Goal: Task Accomplishment & Management: Complete application form

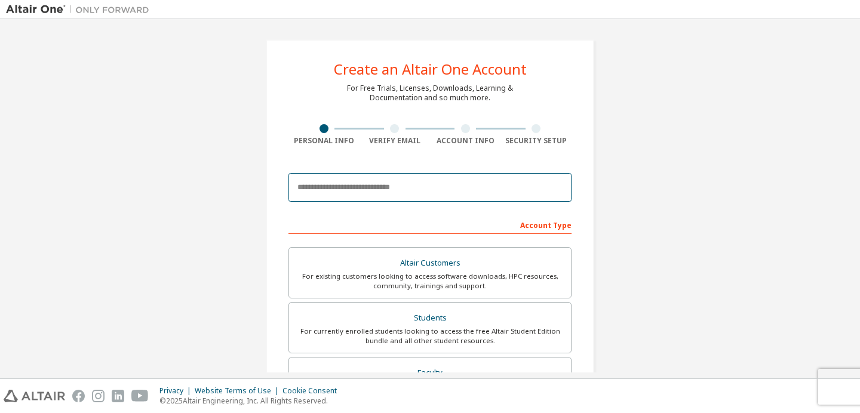
click at [391, 196] on input "email" at bounding box center [429, 187] width 283 height 29
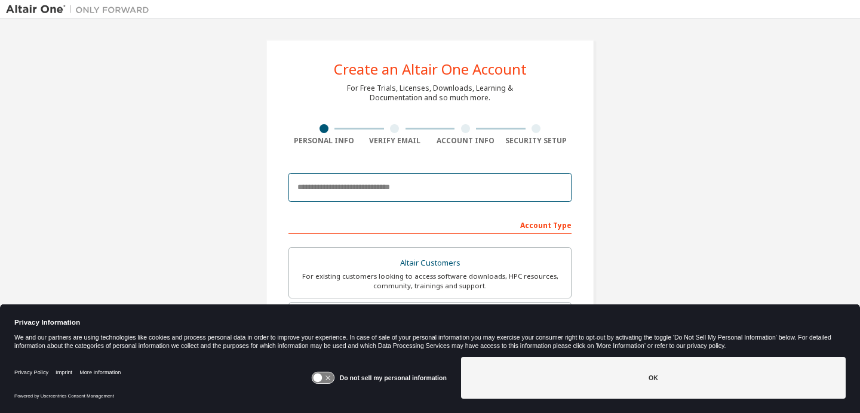
click at [395, 184] on input "email" at bounding box center [429, 187] width 283 height 29
type input "**********"
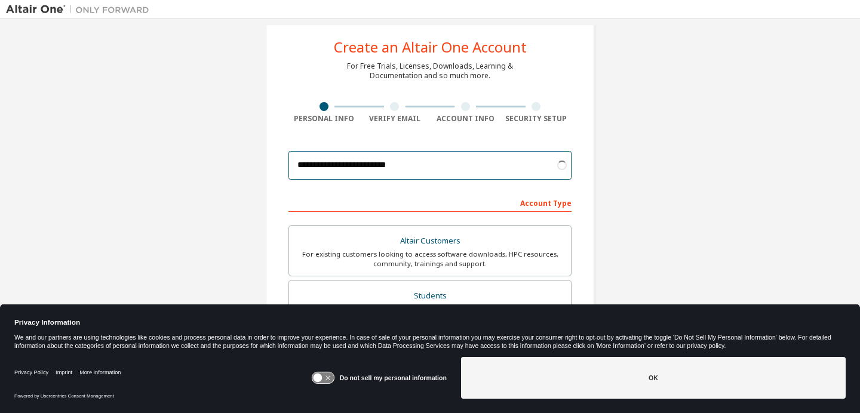
scroll to position [27, 0]
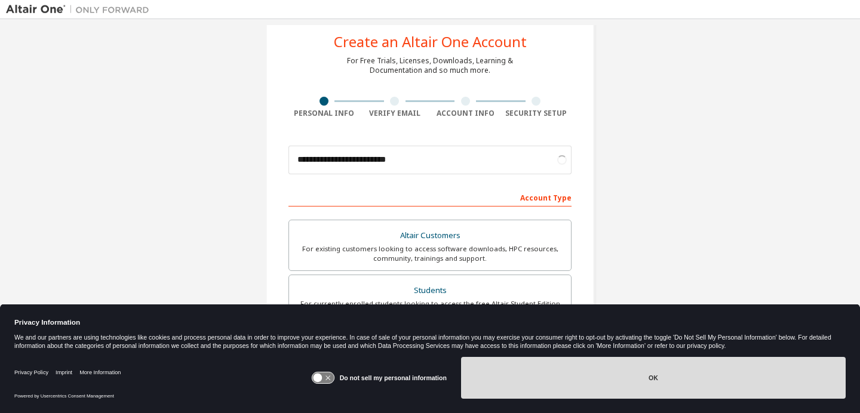
click at [515, 388] on button "OK" at bounding box center [653, 378] width 385 height 42
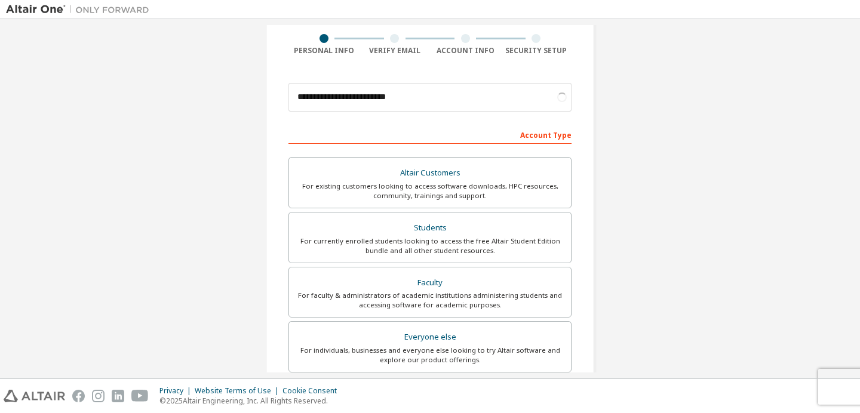
scroll to position [157, 0]
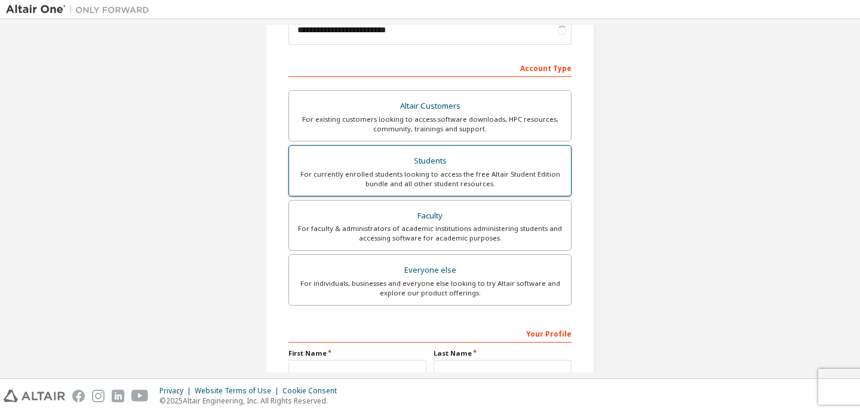
click at [501, 162] on div "Students" at bounding box center [429, 161] width 267 height 17
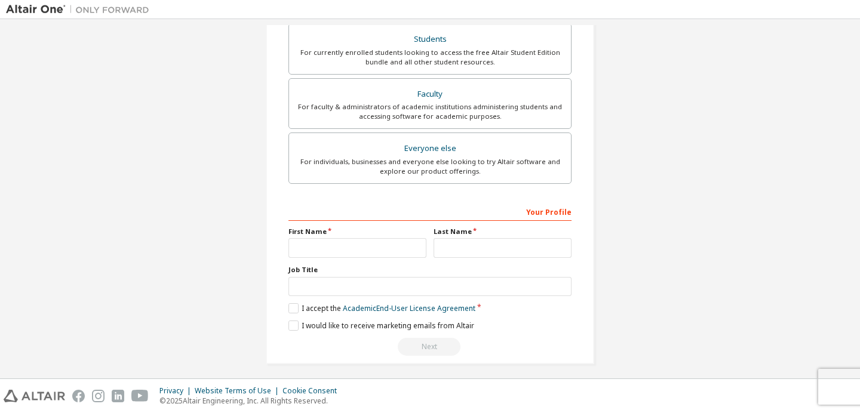
scroll to position [285, 0]
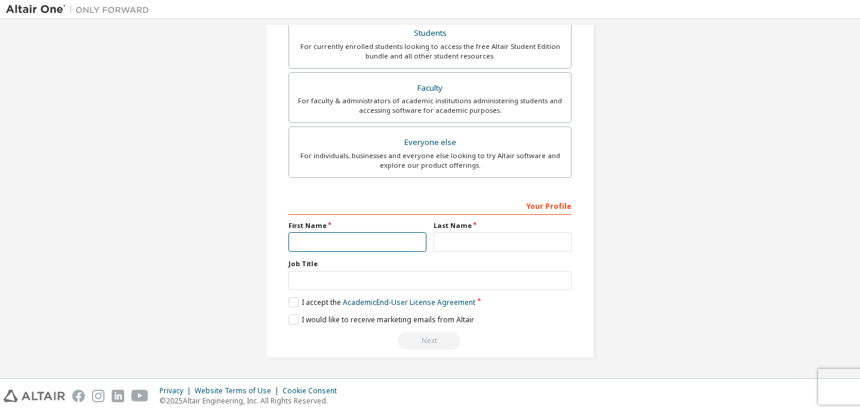
click at [365, 243] on input "text" at bounding box center [357, 242] width 138 height 20
type input "*****"
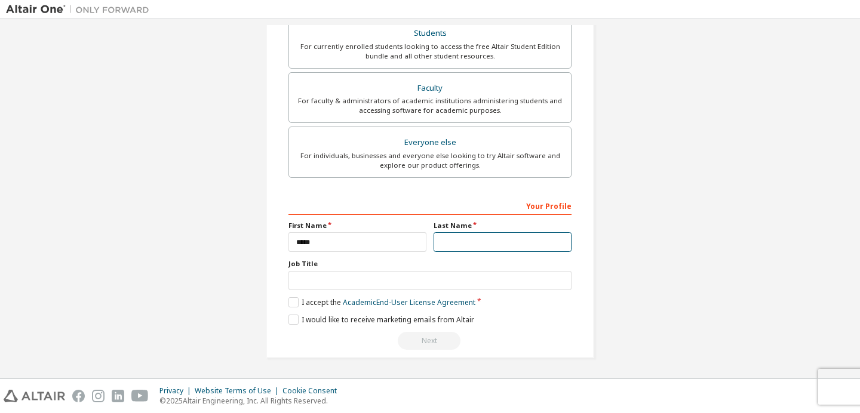
click at [445, 247] on input "text" at bounding box center [502, 242] width 138 height 20
type input "********"
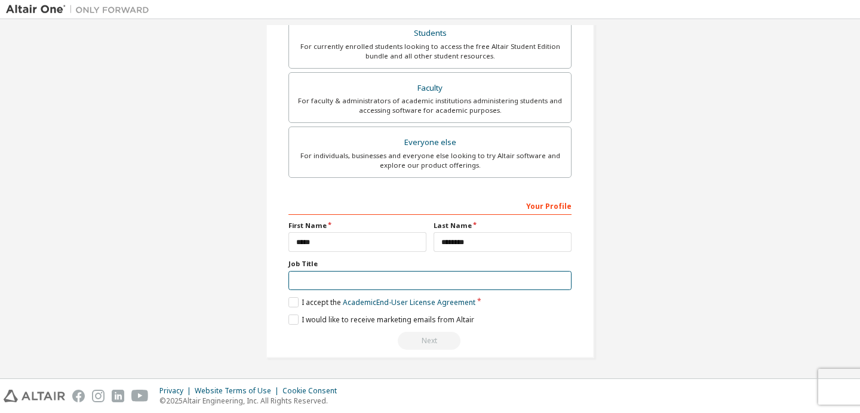
click at [462, 276] on input "text" at bounding box center [429, 281] width 283 height 20
click at [288, 306] on label "I accept the Academic End-User License Agreement" at bounding box center [381, 302] width 187 height 10
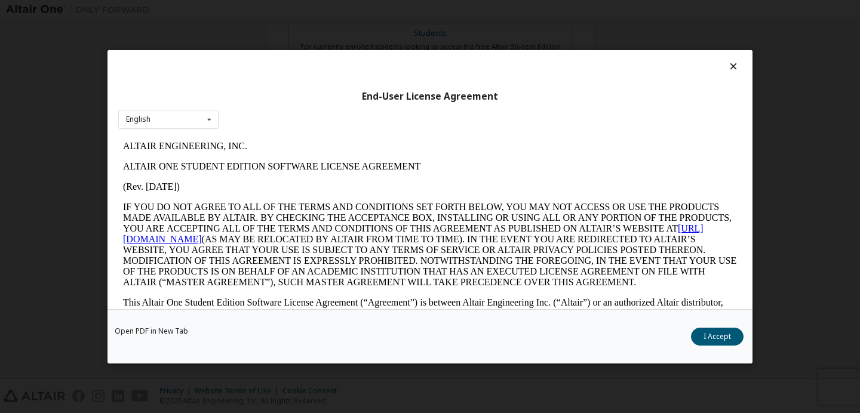
scroll to position [0, 0]
click at [719, 336] on button "I Accept" at bounding box center [717, 336] width 53 height 18
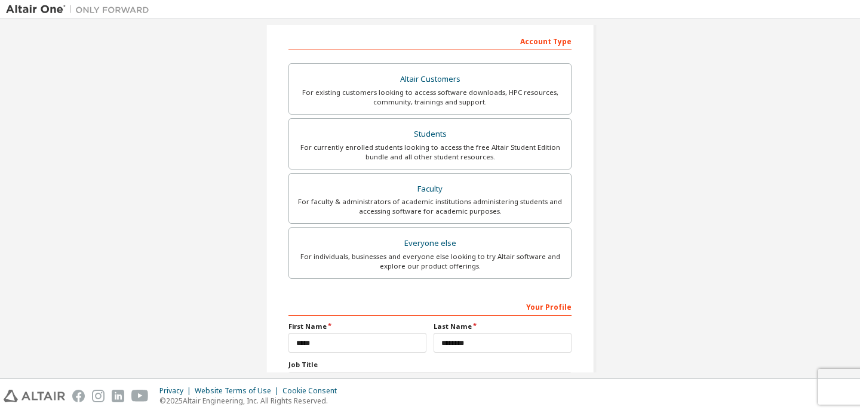
scroll to position [285, 0]
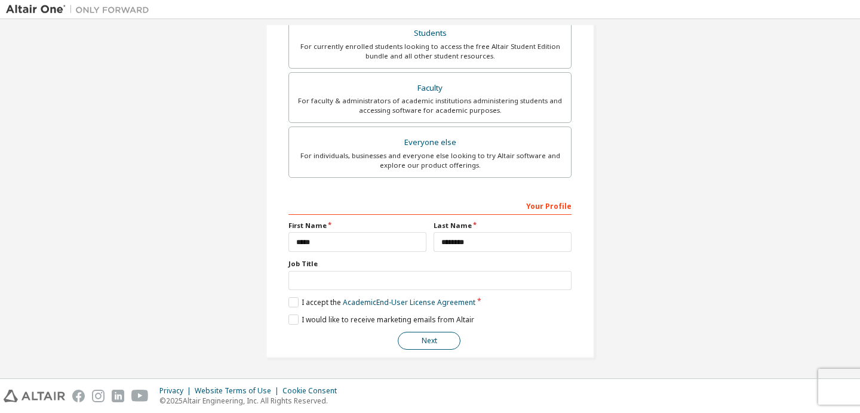
click at [426, 337] on button "Next" at bounding box center [429, 341] width 63 height 18
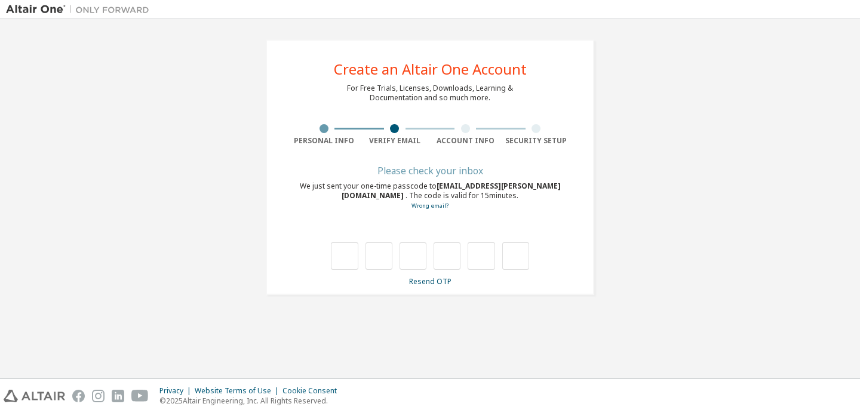
scroll to position [0, 0]
click at [432, 279] on link "Resend OTP" at bounding box center [430, 281] width 42 height 10
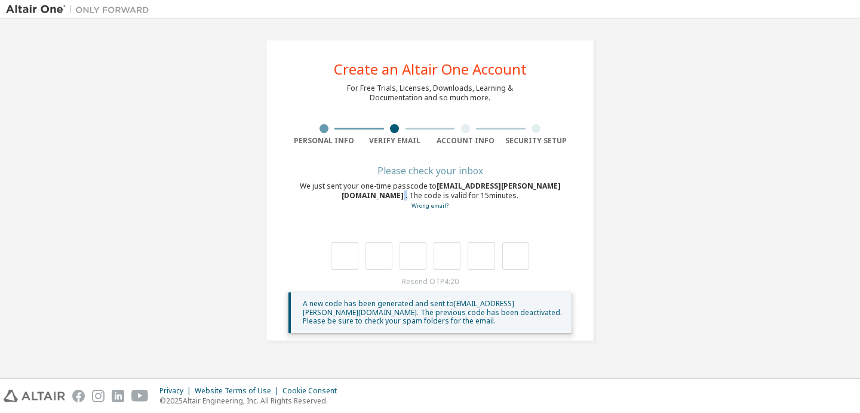
type textarea "*"
click at [528, 187] on div "We just sent your one-time passcode to [EMAIL_ADDRESS][PERSON_NAME][DOMAIN_NAME…" at bounding box center [429, 196] width 283 height 29
click at [433, 205] on link "Wrong email?" at bounding box center [429, 206] width 37 height 8
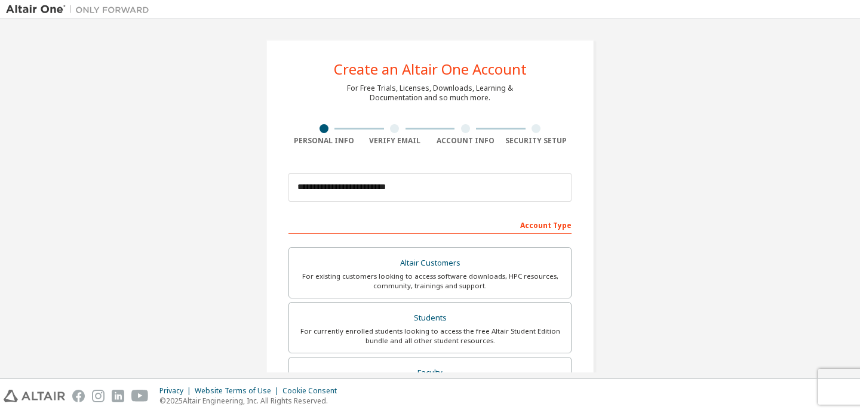
scroll to position [285, 0]
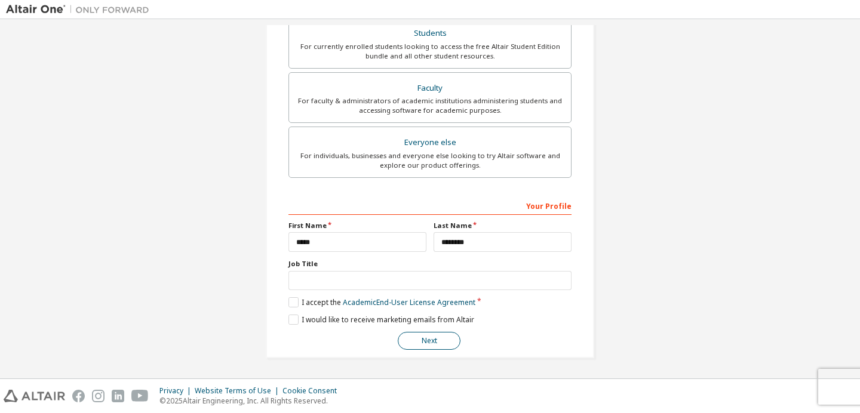
click at [429, 334] on button "Next" at bounding box center [429, 341] width 63 height 18
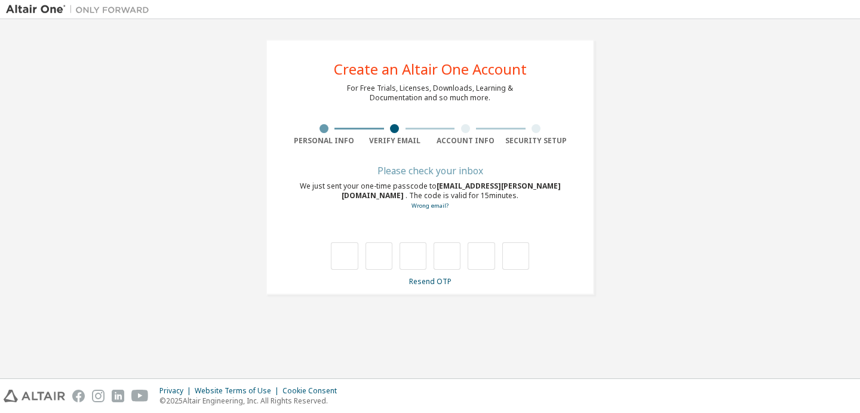
scroll to position [0, 0]
drag, startPoint x: 525, startPoint y: 188, endPoint x: 560, endPoint y: 193, distance: 35.0
click at [561, 194] on div "We just sent your one-time passcode to [EMAIL_ADDRESS][PERSON_NAME][DOMAIN_NAME…" at bounding box center [429, 196] width 283 height 29
click at [352, 253] on input "text" at bounding box center [344, 255] width 27 height 27
type input "*"
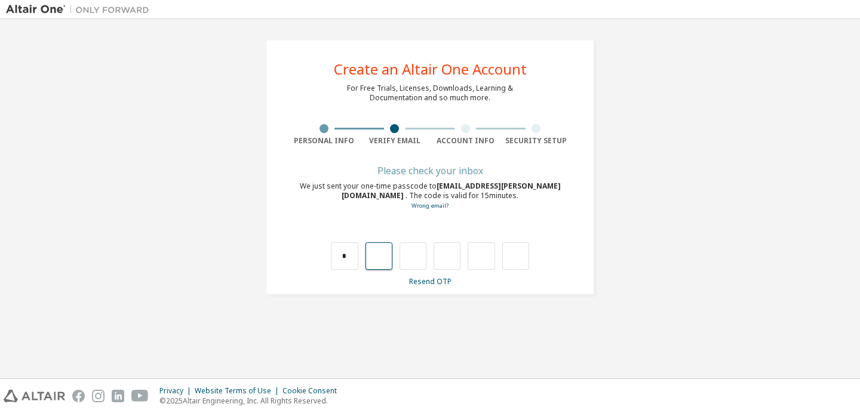
type input "*"
click at [378, 261] on input "*" at bounding box center [378, 255] width 27 height 27
type input "*"
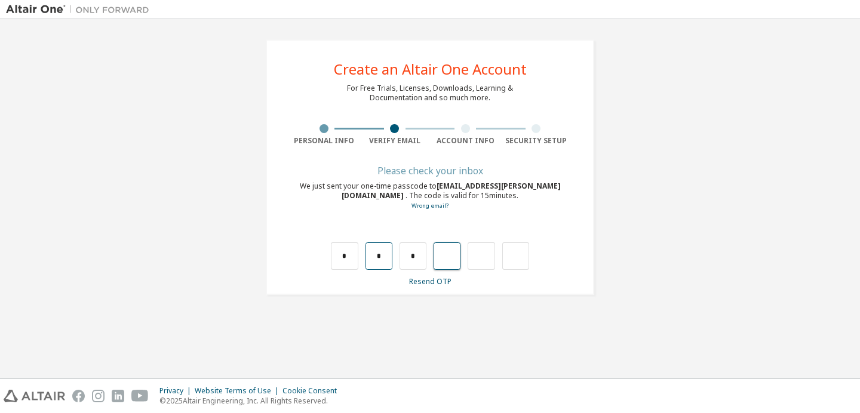
type input "*"
